Goal: Task Accomplishment & Management: Manage account settings

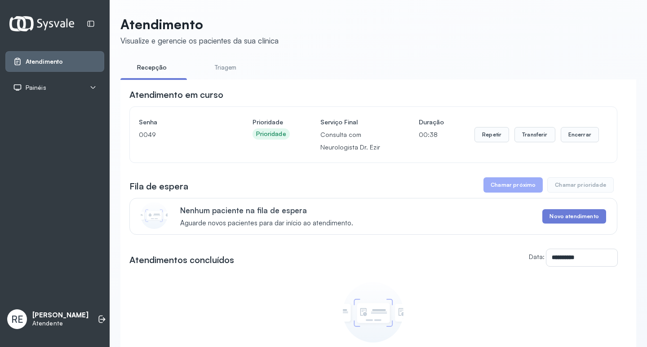
click at [517, 145] on div "Repetir Transferir Encerrar" at bounding box center [536, 135] width 124 height 38
click at [514, 138] on button "Transferir" at bounding box center [534, 134] width 41 height 15
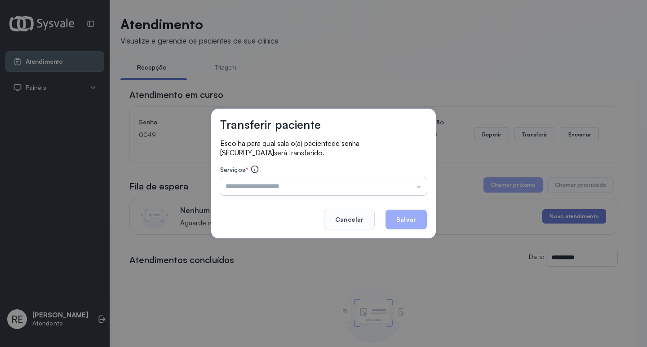
click at [245, 184] on input "text" at bounding box center [323, 186] width 207 height 18
type input "**********"
click at [404, 225] on button "Salvar" at bounding box center [405, 220] width 41 height 20
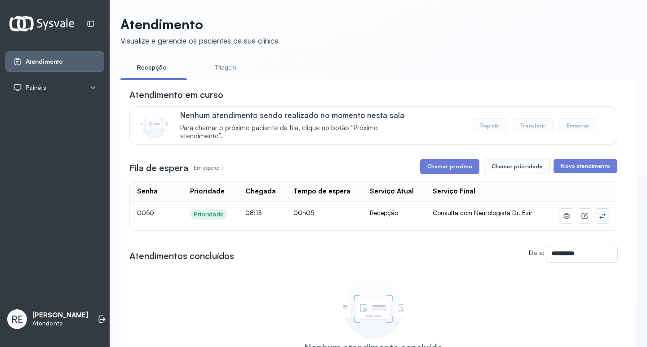
click at [599, 218] on icon at bounding box center [602, 215] width 7 height 7
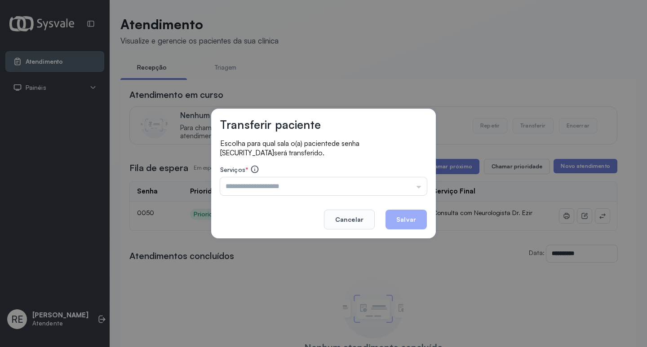
click at [327, 102] on div "Transferir paciente Escolha para qual sala o(a) paciente de senha 0050 será tra…" at bounding box center [323, 173] width 647 height 347
click at [348, 215] on button "Cancelar" at bounding box center [349, 220] width 51 height 20
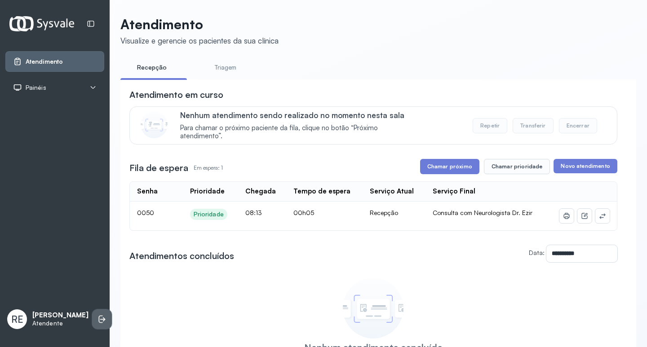
click at [92, 309] on li at bounding box center [102, 319] width 20 height 20
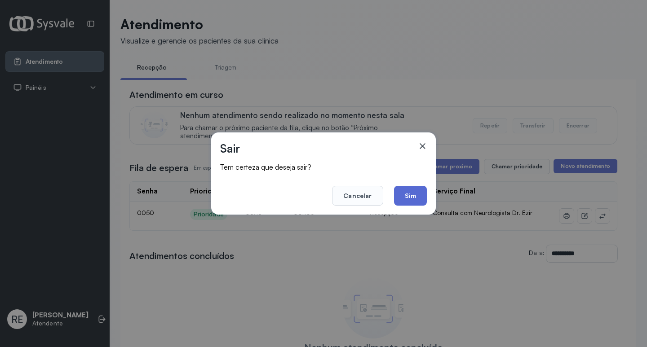
click at [405, 199] on button "Sim" at bounding box center [410, 196] width 33 height 20
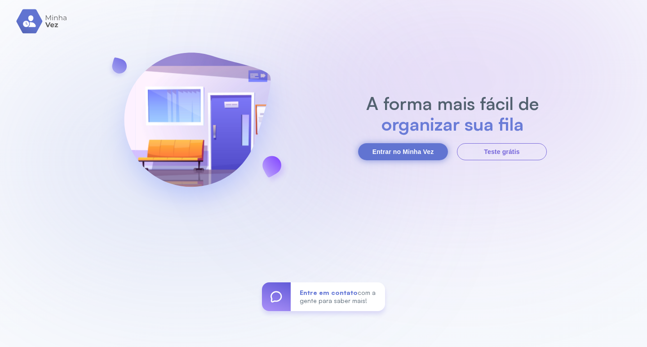
drag, startPoint x: 423, startPoint y: 156, endPoint x: 419, endPoint y: 154, distance: 4.8
click at [419, 154] on button "Entrar no Minha Vez" at bounding box center [403, 151] width 90 height 17
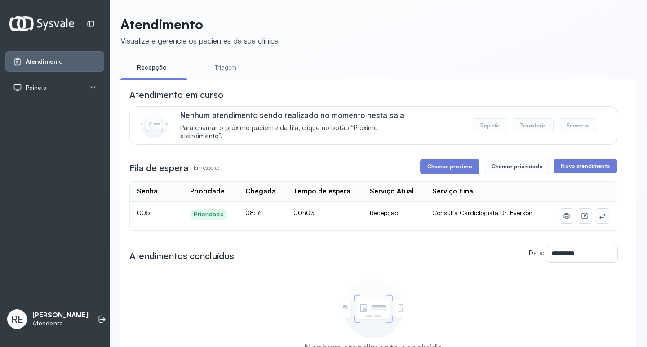
click at [599, 217] on icon at bounding box center [602, 215] width 6 height 5
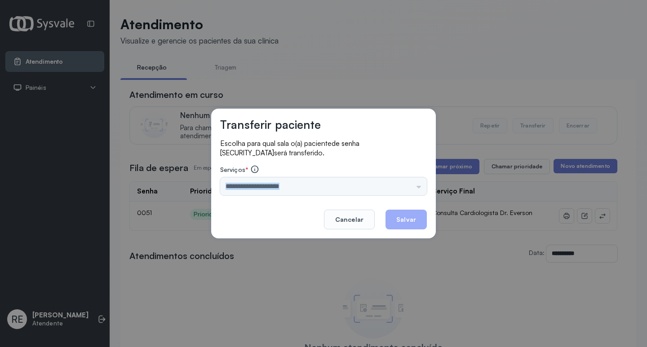
click at [298, 191] on div "Transferir paciente Escolha para qual sala o(a) paciente de senha 0051 será tra…" at bounding box center [323, 174] width 225 height 130
click at [278, 186] on input "text" at bounding box center [323, 186] width 207 height 18
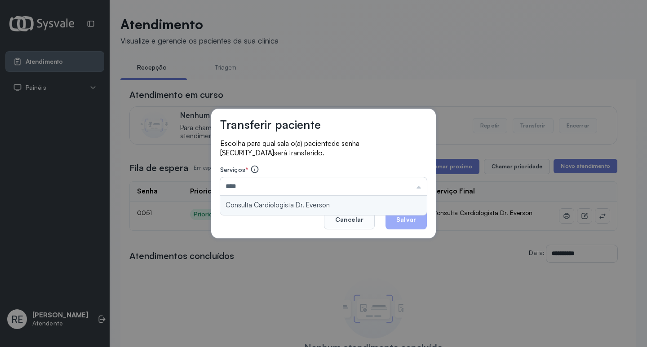
type input "**********"
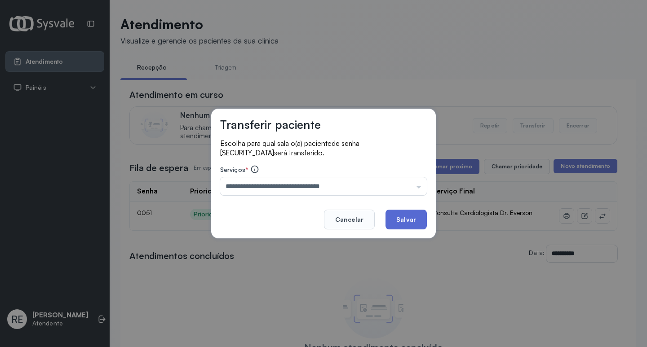
click at [418, 222] on button "Salvar" at bounding box center [405, 220] width 41 height 20
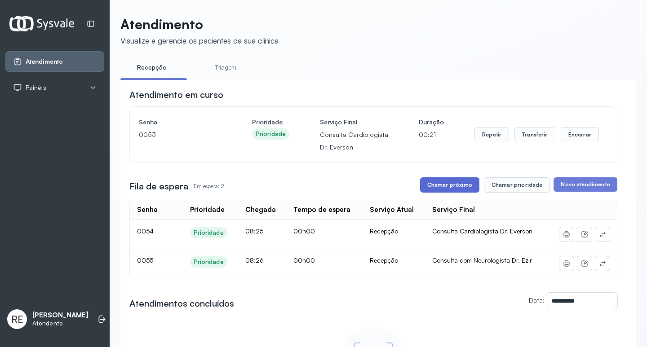
click at [438, 186] on button "Chamar próximo" at bounding box center [449, 184] width 59 height 15
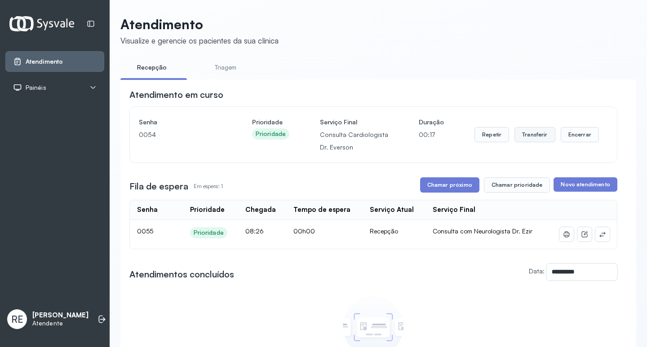
click at [522, 136] on button "Transferir" at bounding box center [534, 134] width 41 height 15
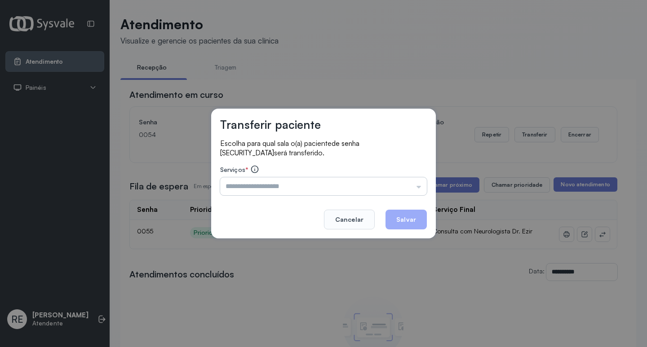
click at [278, 181] on input "text" at bounding box center [323, 186] width 207 height 18
type input "**********"
click at [398, 217] on button "Salvar" at bounding box center [405, 220] width 41 height 20
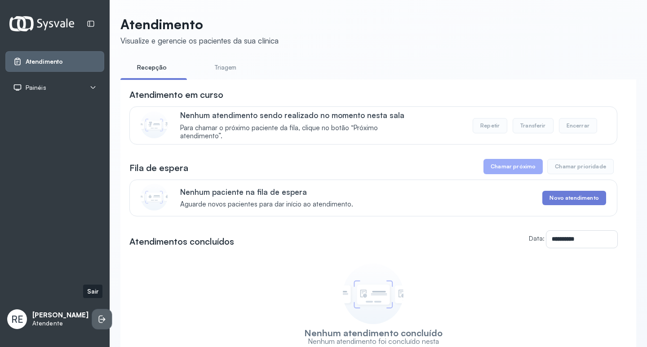
click at [97, 309] on li at bounding box center [102, 319] width 20 height 20
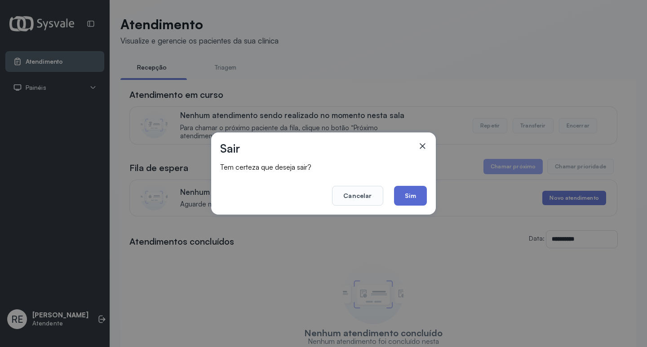
click at [396, 200] on button "Sim" at bounding box center [410, 196] width 33 height 20
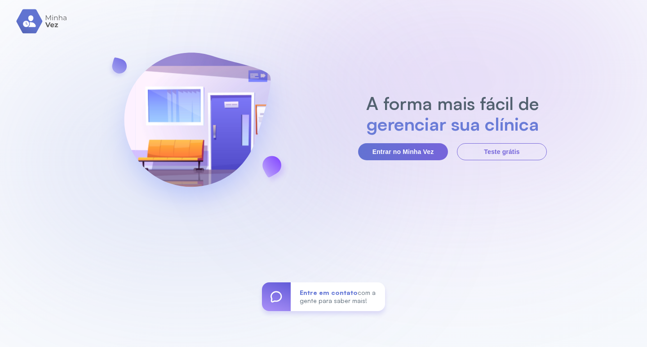
click at [400, 160] on div "A forma mais fácil de gerenciar sua clínica Entrar no Minha Vez Teste grátis En…" at bounding box center [323, 173] width 647 height 347
click at [397, 154] on button "Entrar no Minha Vez" at bounding box center [403, 151] width 90 height 17
click at [379, 155] on button "Entrar no Minha Vez" at bounding box center [403, 151] width 90 height 17
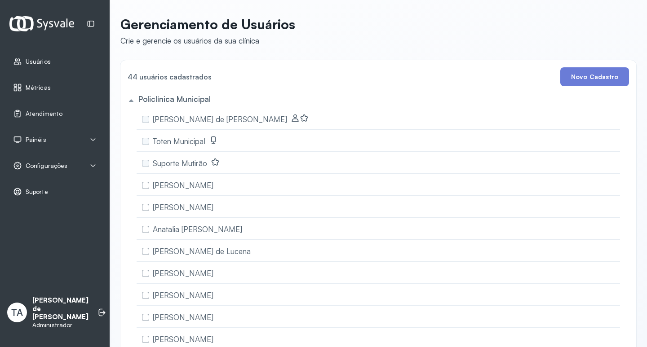
click at [83, 159] on div "Configurações" at bounding box center [54, 165] width 99 height 21
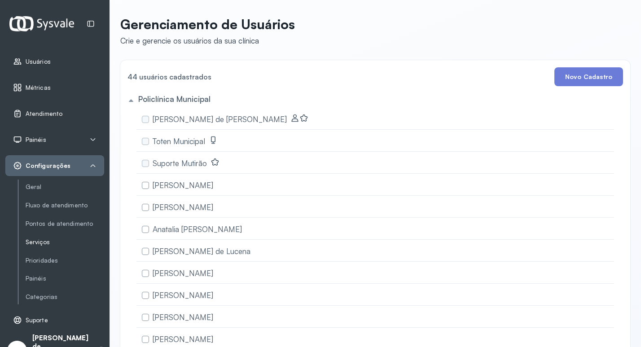
click at [43, 245] on link "Serviços" at bounding box center [65, 242] width 79 height 8
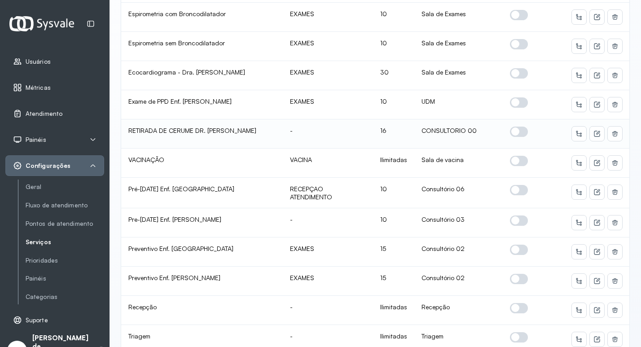
scroll to position [943, 0]
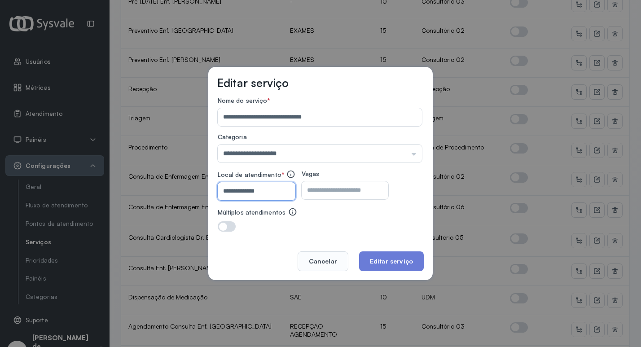
click at [271, 193] on input "**********" at bounding box center [255, 191] width 74 height 18
type input "**********"
click at [401, 261] on button "Editar serviço" at bounding box center [391, 261] width 65 height 20
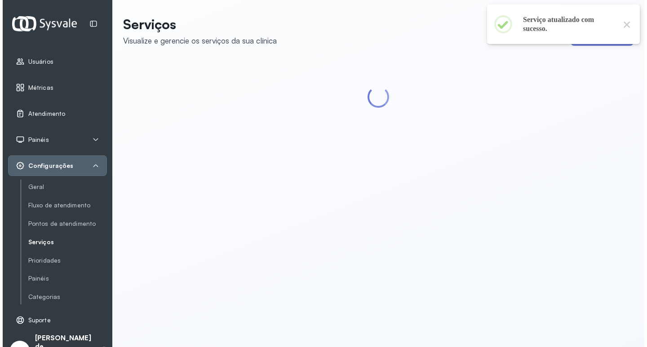
scroll to position [0, 0]
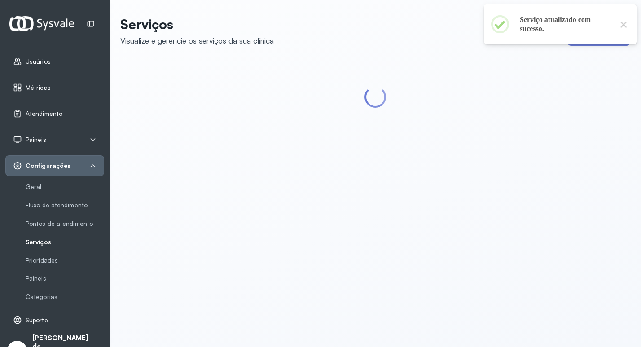
click at [66, 164] on div "Configurações" at bounding box center [55, 165] width 84 height 9
click at [92, 167] on icon at bounding box center [92, 165] width 7 height 7
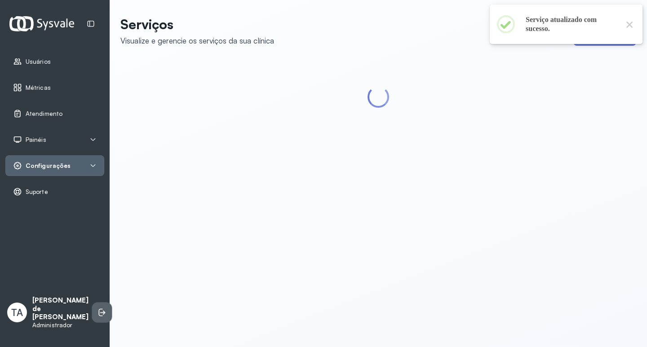
click at [100, 314] on icon at bounding box center [102, 313] width 5 height 4
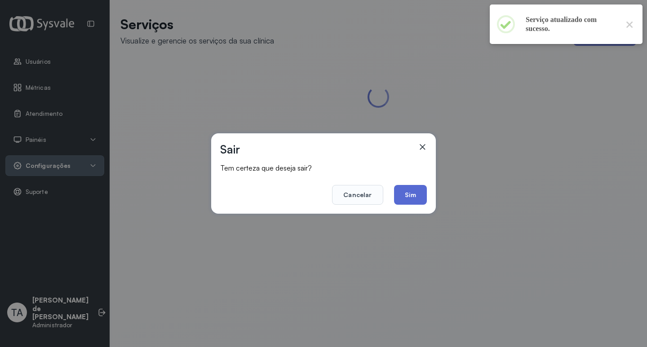
click at [396, 190] on button "Sim" at bounding box center [410, 195] width 33 height 20
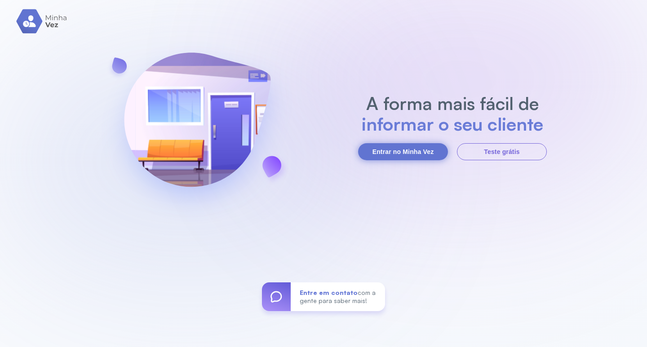
click at [422, 147] on button "Entrar no Minha Vez" at bounding box center [403, 151] width 90 height 17
